Goal: Task Accomplishment & Management: Complete application form

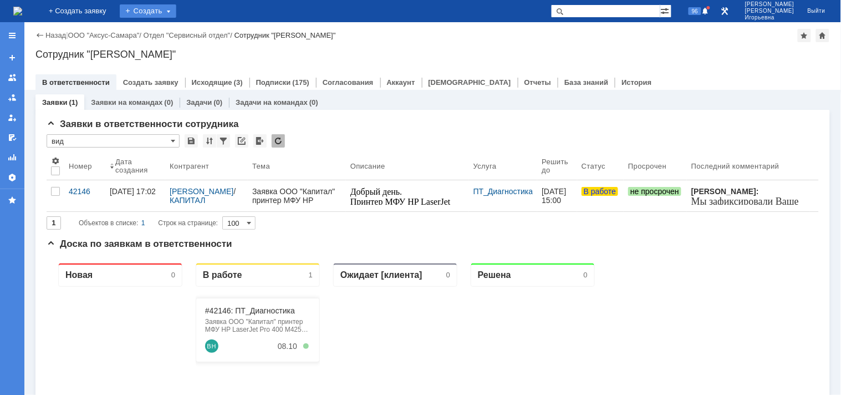
click at [164, 9] on div "Создать" at bounding box center [148, 10] width 57 height 13
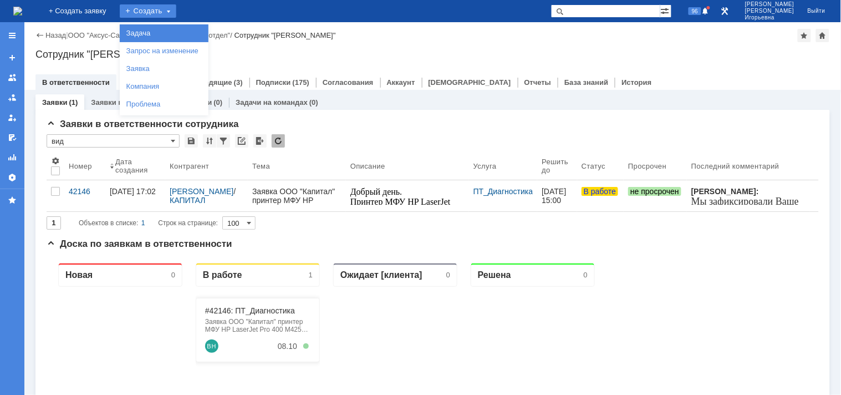
click at [165, 31] on link "Задача" at bounding box center [164, 33] width 84 height 13
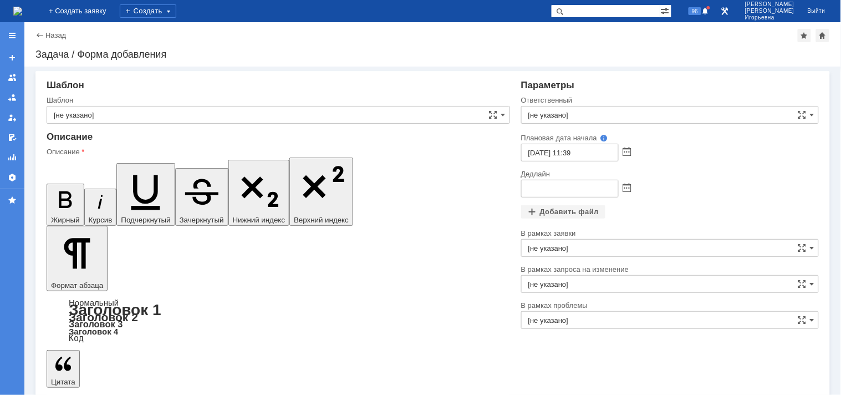
click at [91, 112] on input "[не указано]" at bounding box center [278, 115] width 463 height 18
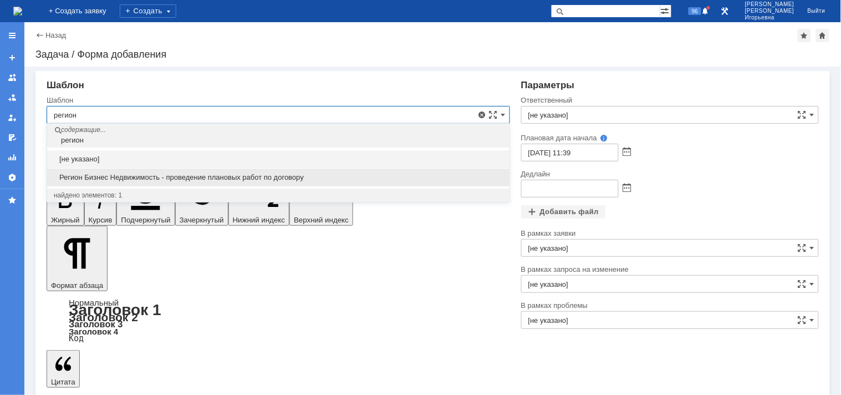
click at [134, 175] on span "Регион Бизнес Недвижимость - проведение плановых работ по договору" at bounding box center [278, 177] width 449 height 9
type input "Регион Бизнес Недвижимость - проведение плановых работ по договору"
type input "Кубышкин Александр Анатольевич"
type input "10.10.2025 11:39"
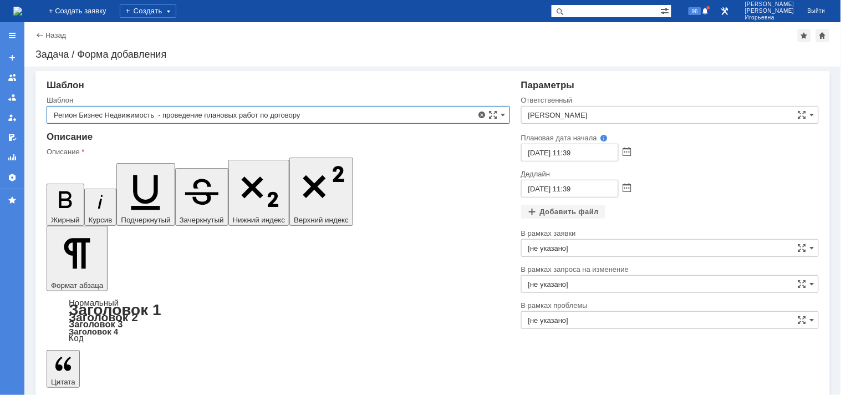
type input "Регион Бизнес Недвижимость - проведение плановых работ по договору"
drag, startPoint x: 423, startPoint y: 3028, endPoint x: 434, endPoint y: 3033, distance: 12.4
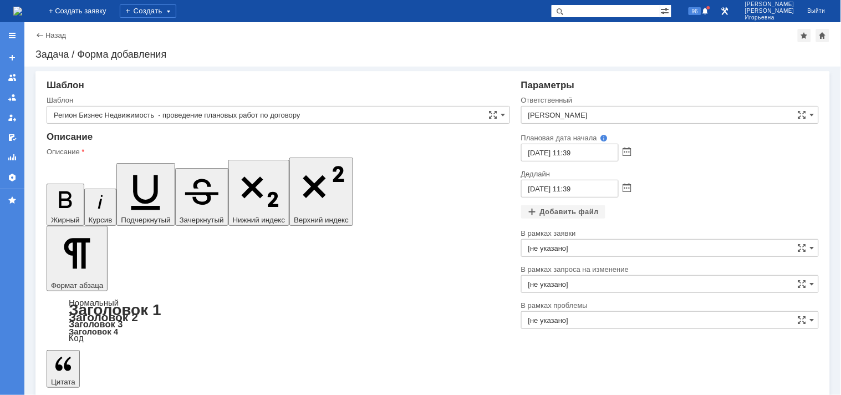
drag, startPoint x: 57, startPoint y: 2973, endPoint x: 418, endPoint y: 3128, distance: 393.0
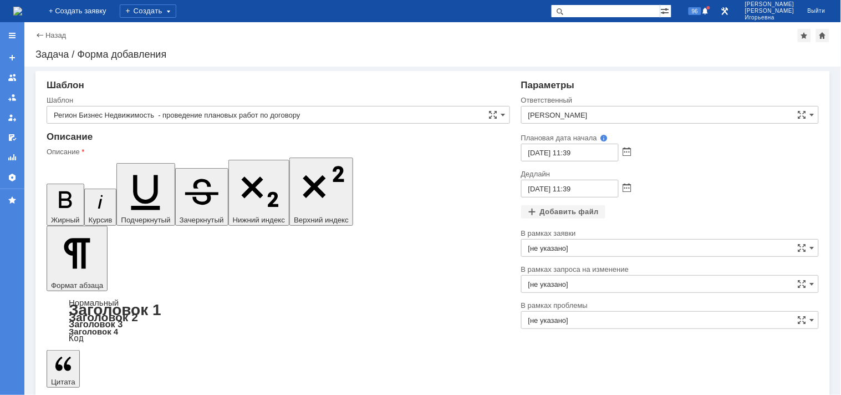
drag, startPoint x: 190, startPoint y: 3074, endPoint x: 58, endPoint y: 3045, distance: 134.3
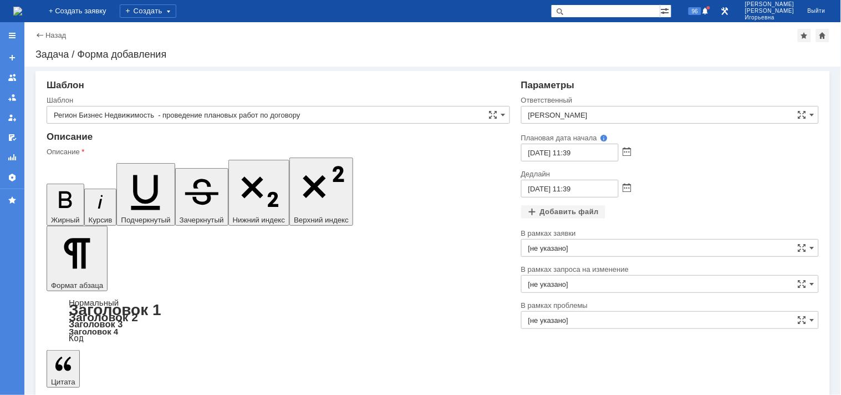
drag, startPoint x: 152, startPoint y: 3608, endPoint x: 50, endPoint y: 3594, distance: 103.5
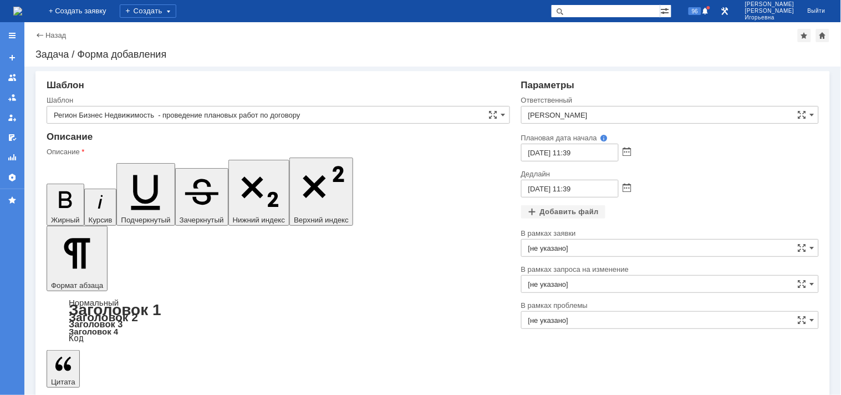
drag, startPoint x: 184, startPoint y: 3611, endPoint x: 99, endPoint y: 3770, distance: 180.2
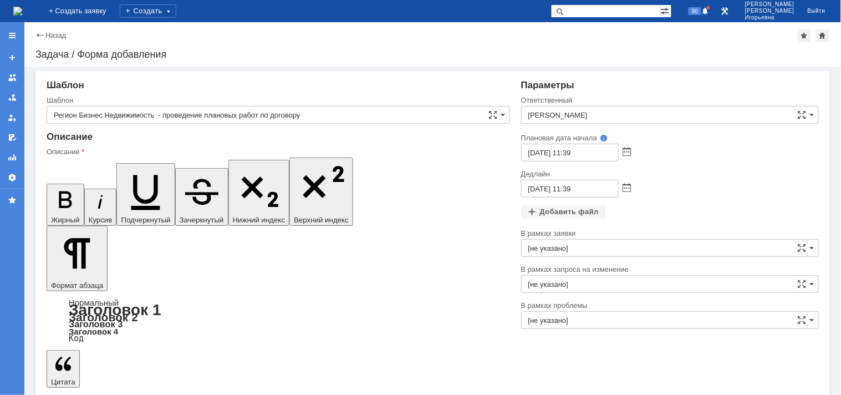
drag, startPoint x: 198, startPoint y: 3605, endPoint x: 59, endPoint y: 3597, distance: 139.9
drag, startPoint x: 171, startPoint y: 3609, endPoint x: 57, endPoint y: 3597, distance: 115.3
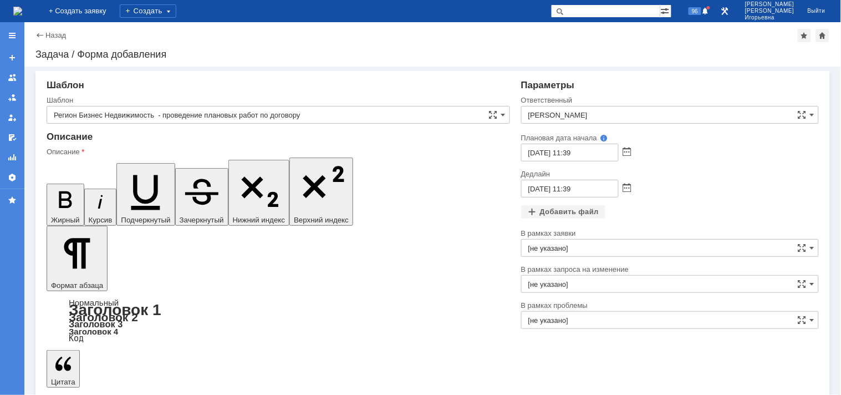
drag, startPoint x: 188, startPoint y: 3607, endPoint x: 57, endPoint y: 3580, distance: 134.6
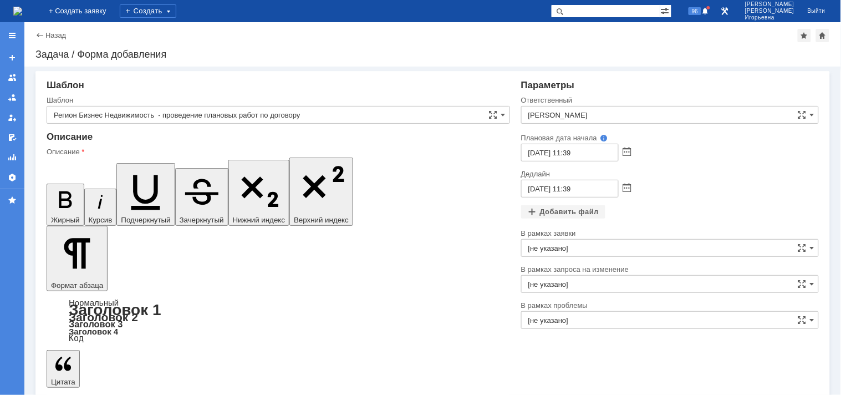
drag, startPoint x: 158, startPoint y: 3599, endPoint x: 57, endPoint y: 3579, distance: 103.5
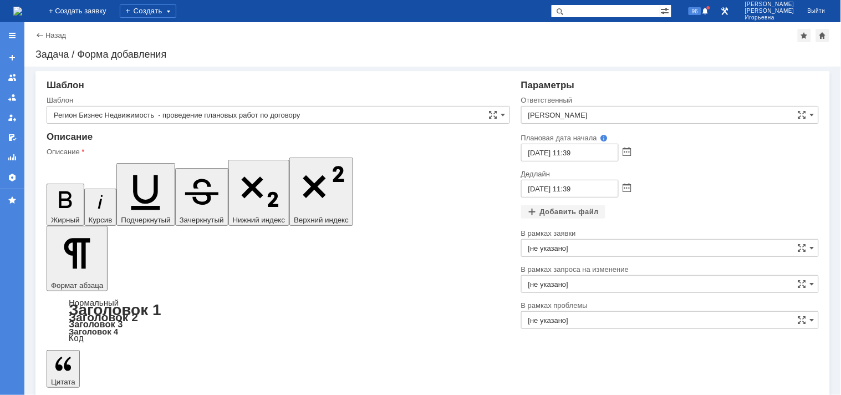
click at [625, 152] on span at bounding box center [627, 152] width 8 height 9
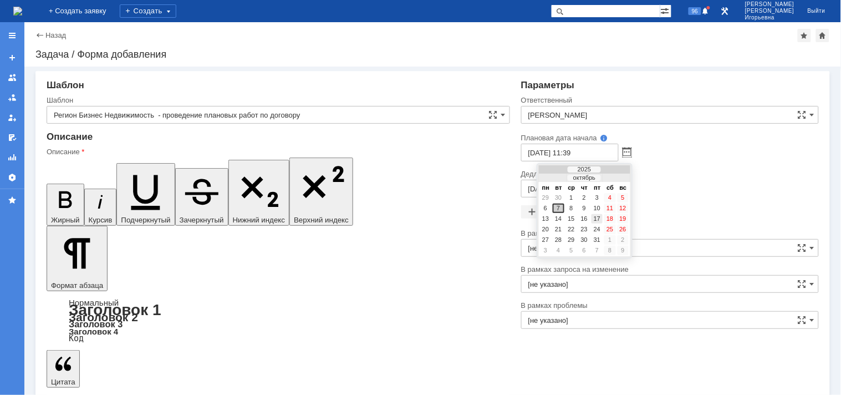
click at [595, 217] on div "17" at bounding box center [596, 218] width 11 height 9
type input "17.10.2025 11:39"
type input "20.10.2025 11:39"
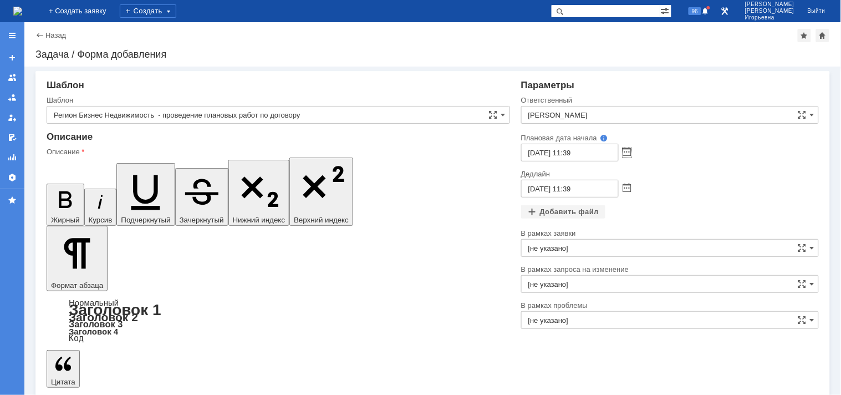
click at [570, 150] on input "17.10.2025 11:39" at bounding box center [570, 153] width 98 height 18
click at [580, 150] on input "17.10.2025 10:39" at bounding box center [570, 153] width 98 height 18
drag, startPoint x: 580, startPoint y: 150, endPoint x: 591, endPoint y: 150, distance: 11.1
click at [587, 150] on input "17.10.2025 10:39" at bounding box center [570, 153] width 98 height 18
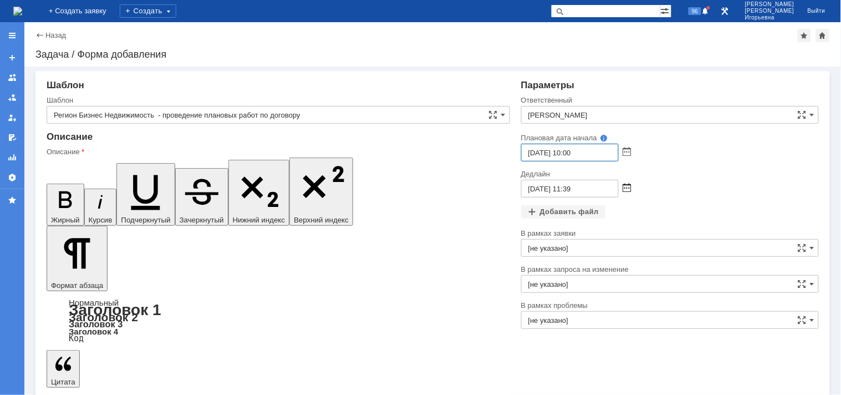
type input "17.10.2025 10:00"
click at [630, 187] on span at bounding box center [627, 188] width 8 height 9
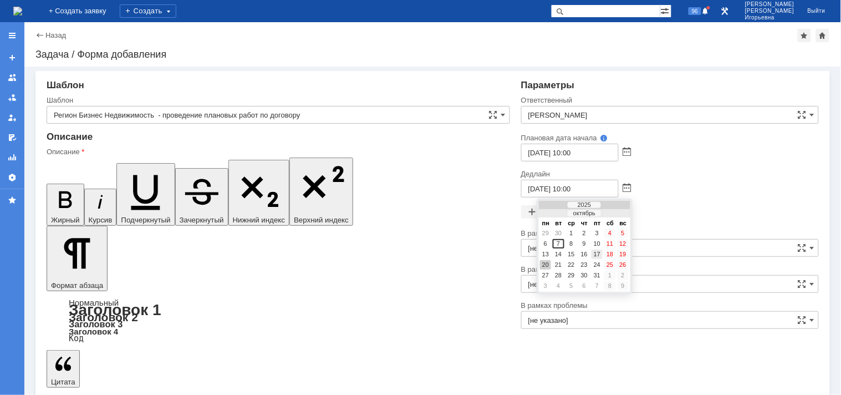
click at [597, 250] on div "17" at bounding box center [596, 253] width 11 height 9
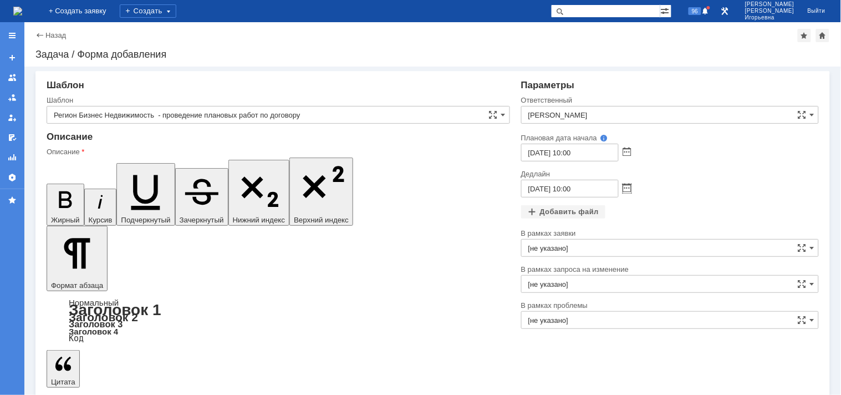
click at [569, 187] on input "17.10.2025 10:00" at bounding box center [570, 189] width 98 height 18
type input "17.10.2025 17:00"
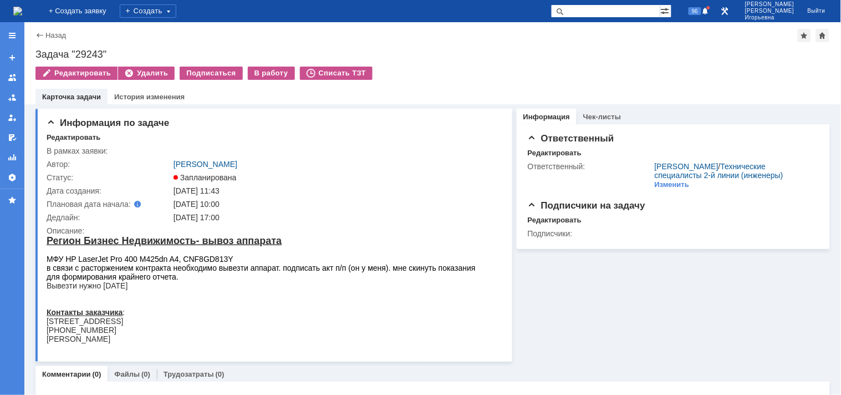
click at [22, 7] on img at bounding box center [17, 11] width 9 height 9
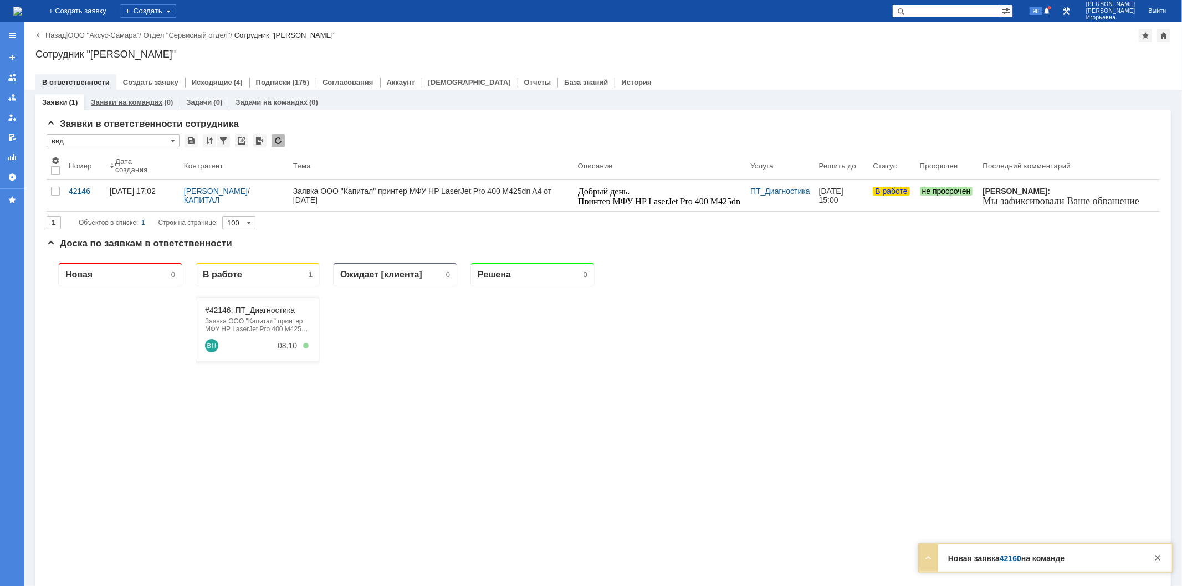
click at [126, 102] on link "Заявки на командах" at bounding box center [126, 102] width 71 height 8
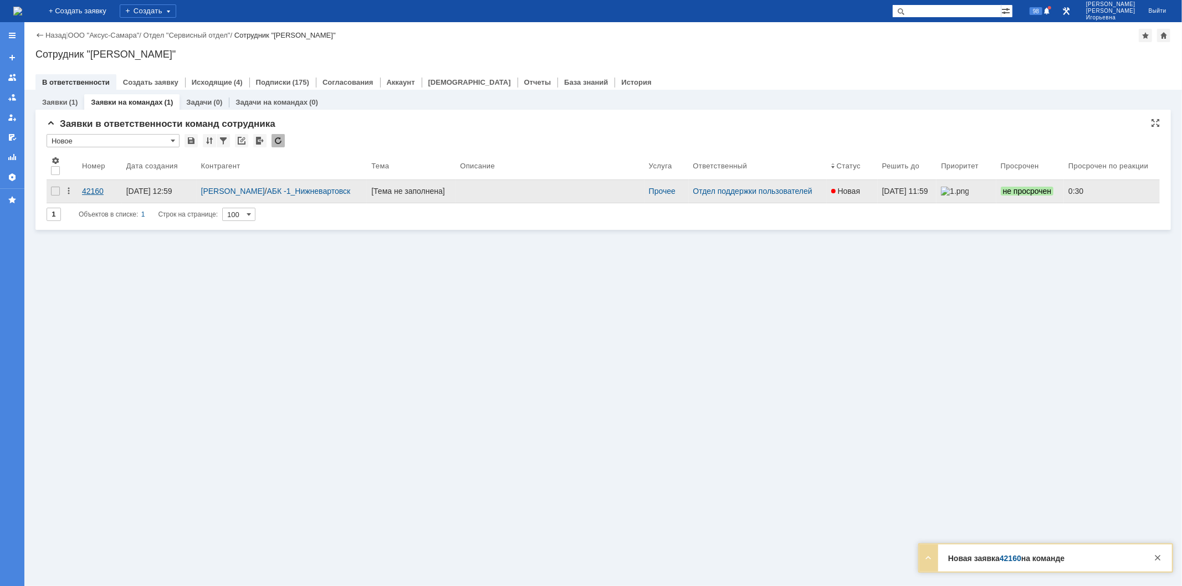
click at [101, 188] on div "42160" at bounding box center [99, 191] width 35 height 9
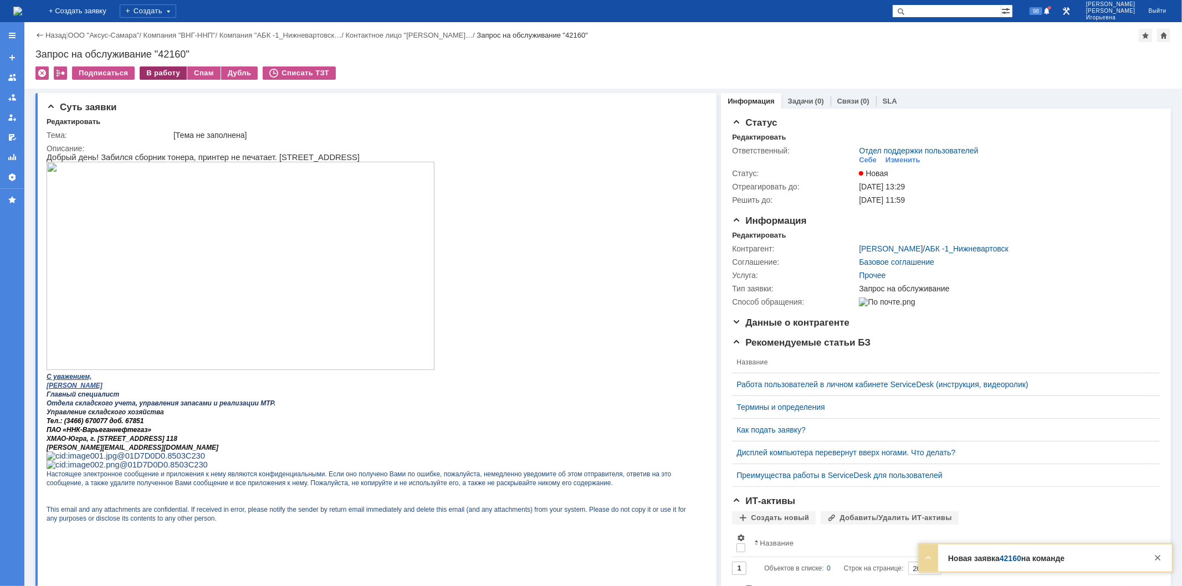
click at [158, 74] on div "В работу" at bounding box center [163, 73] width 47 height 13
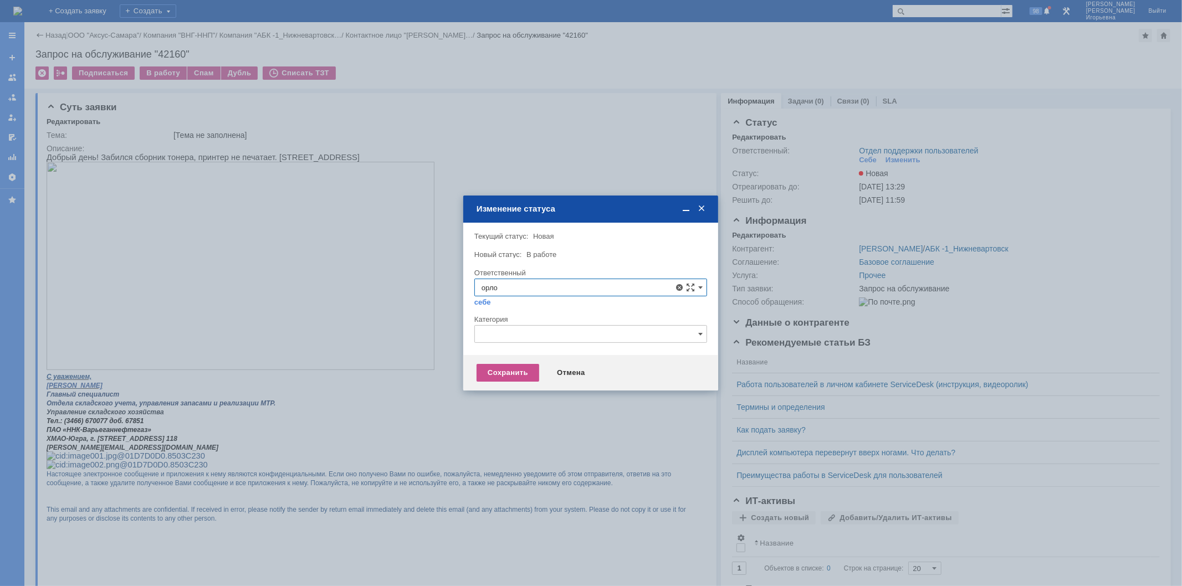
click at [560, 369] on span "Орлова Елена Владимировна" at bounding box center [591, 368] width 218 height 9
type input "Орлова Елена Владимировна"
click at [504, 374] on div "Сохранить" at bounding box center [508, 373] width 63 height 18
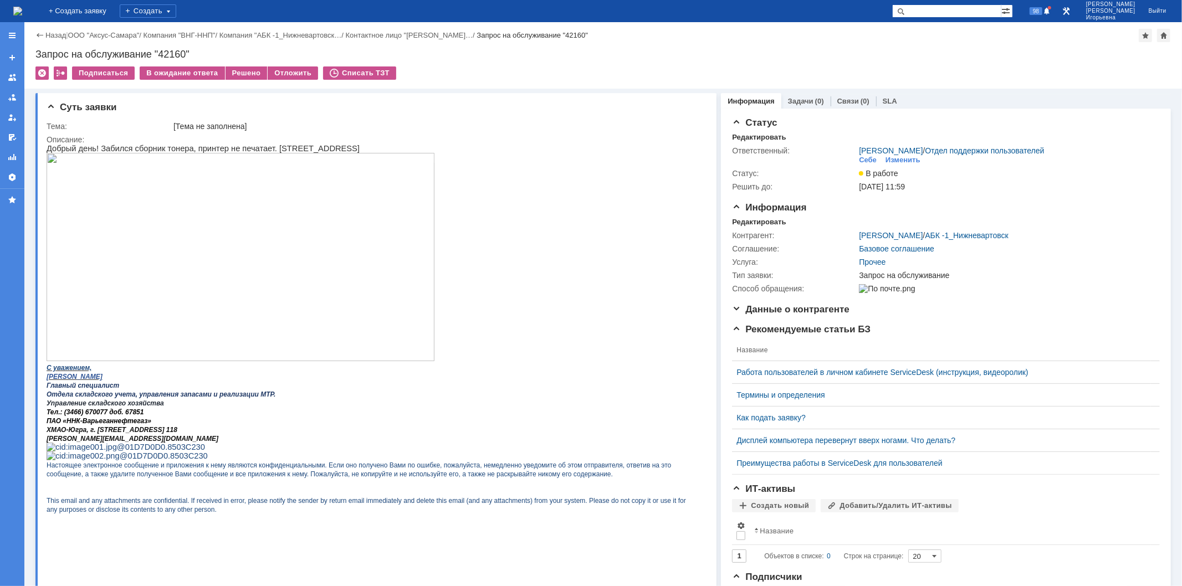
click at [168, 53] on div "Запрос на обслуживание "42160"" at bounding box center [603, 54] width 1136 height 11
copy div "42160"
click at [22, 12] on img at bounding box center [17, 11] width 9 height 9
